Goal: Transaction & Acquisition: Purchase product/service

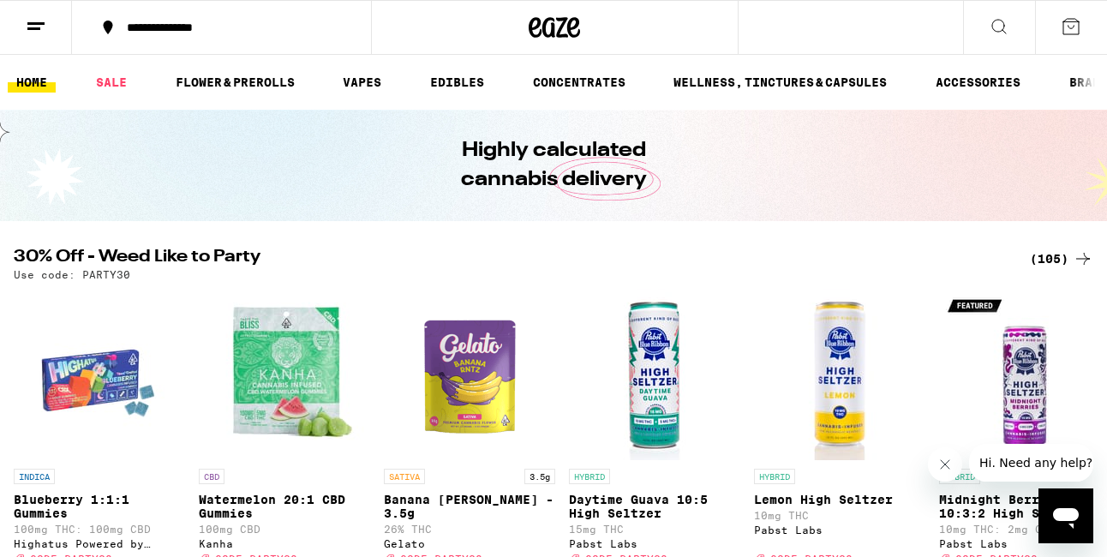
click at [1047, 258] on div "(105)" at bounding box center [1061, 258] width 63 height 21
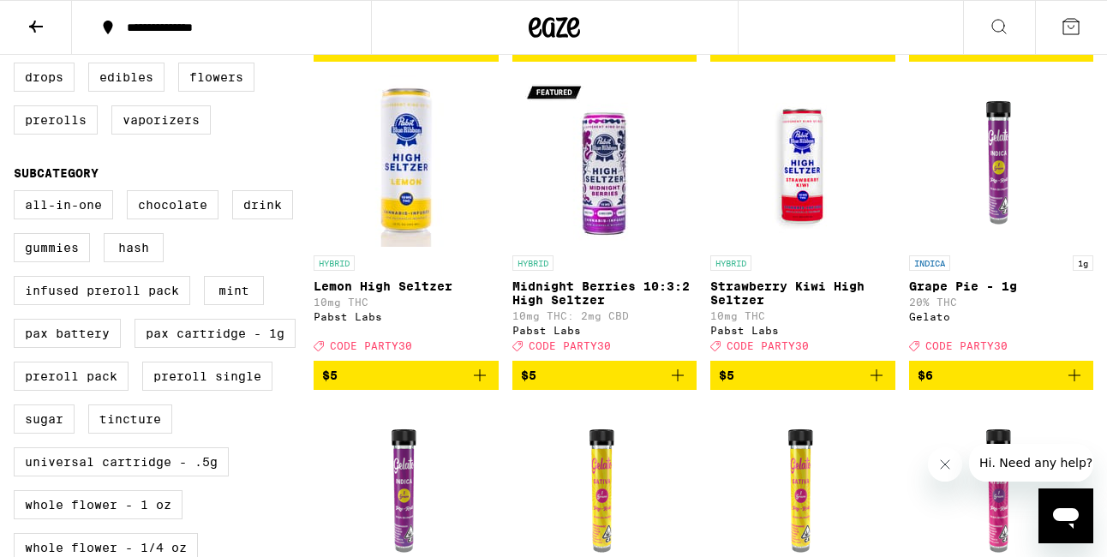
scroll to position [479, 0]
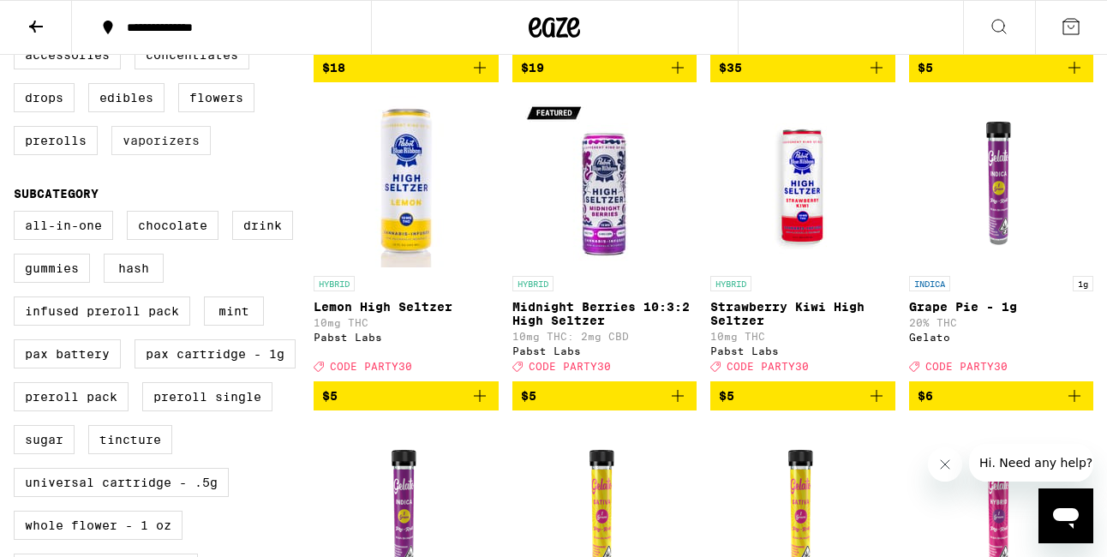
click at [186, 155] on label "Vaporizers" at bounding box center [160, 140] width 99 height 29
click at [18, 44] on input "Vaporizers" at bounding box center [17, 43] width 1 height 1
checkbox input "true"
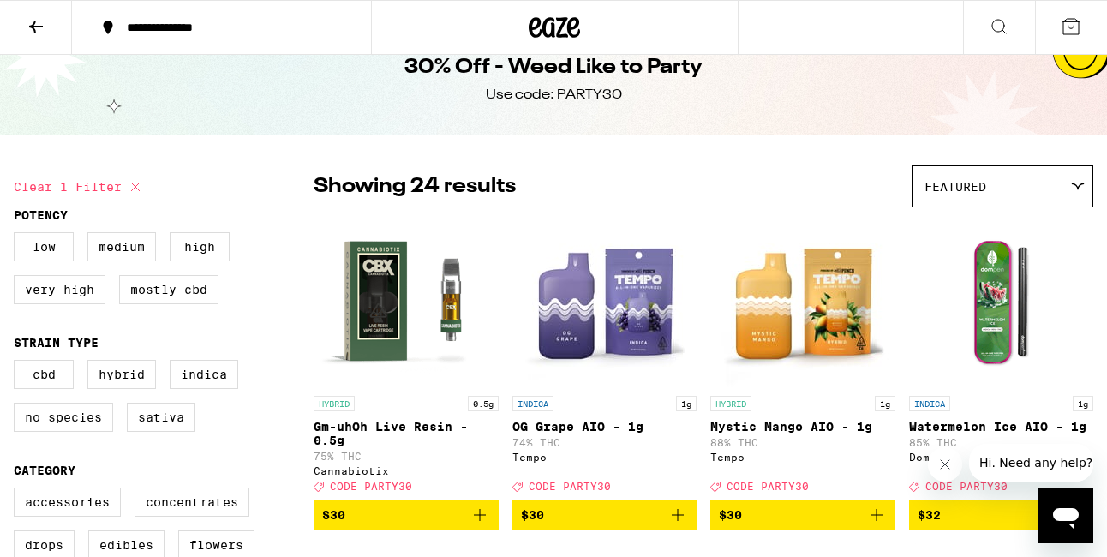
scroll to position [31, 0]
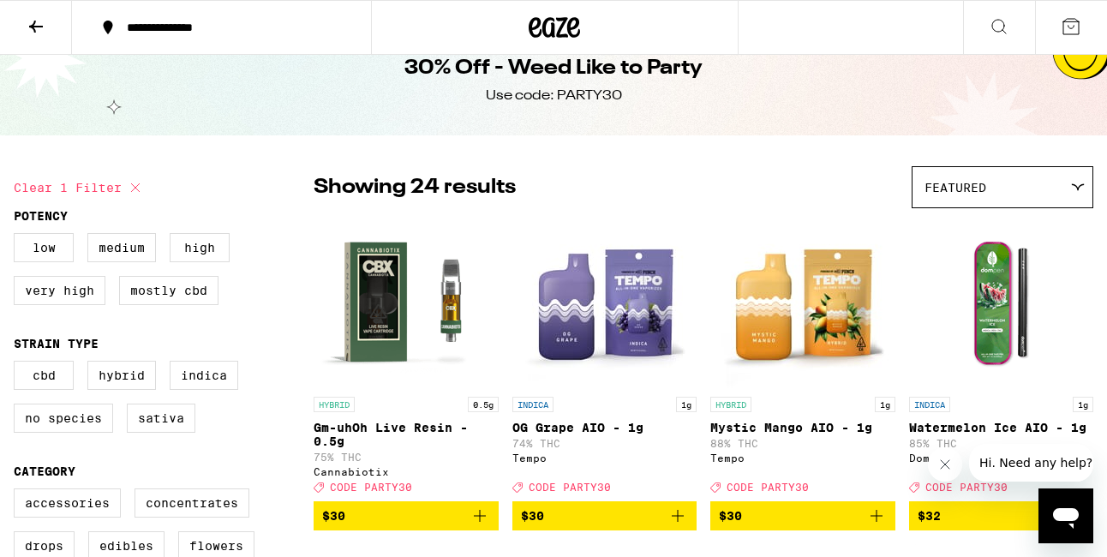
drag, startPoint x: 706, startPoint y: 123, endPoint x: 657, endPoint y: 107, distance: 51.2
click at [658, 111] on div "30% Off - Weed Like to Party Use code: PARTY30" at bounding box center [553, 79] width 658 height 111
click at [657, 107] on div "30% Off - Weed Like to Party Use code: PARTY30" at bounding box center [553, 79] width 658 height 111
